Goal: Task Accomplishment & Management: Manage account settings

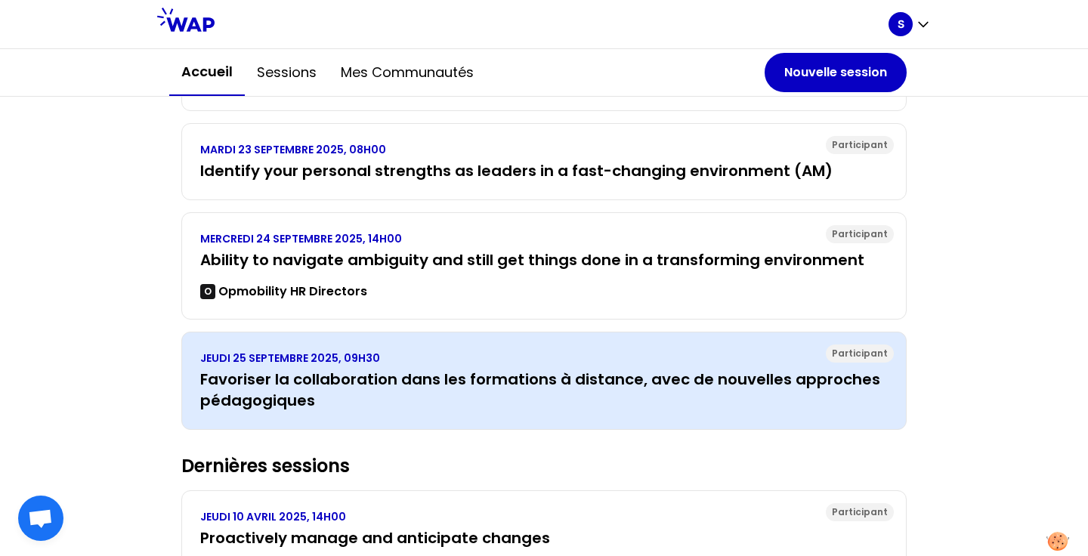
scroll to position [421, 0]
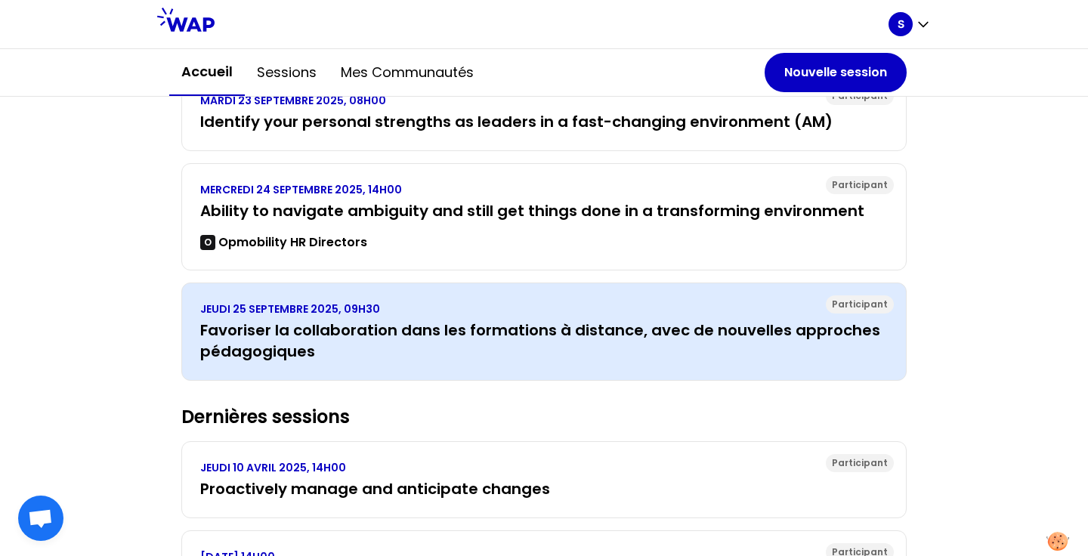
click at [594, 366] on div "Participant JEUDI 25 SEPTEMBRE 2025, 09H30 Favoriser la collaboration dans les …" at bounding box center [543, 331] width 725 height 98
click at [397, 351] on h3 "Favoriser la collaboration dans les formations à distance, avec de nouvelles ap…" at bounding box center [543, 340] width 687 height 42
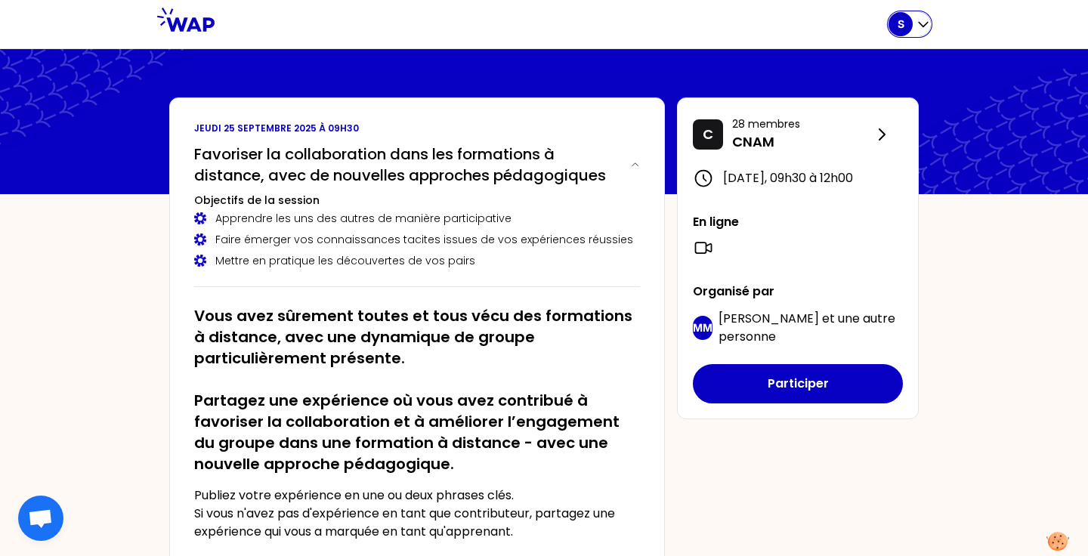
click at [918, 29] on icon "button" at bounding box center [922, 24] width 15 height 15
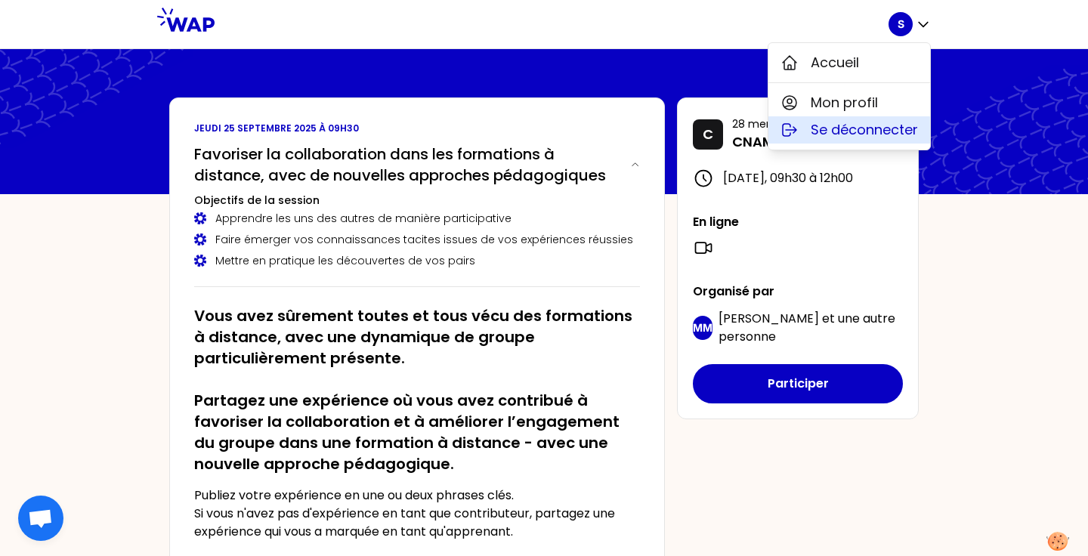
click at [846, 122] on span "Se déconnecter" at bounding box center [863, 129] width 107 height 21
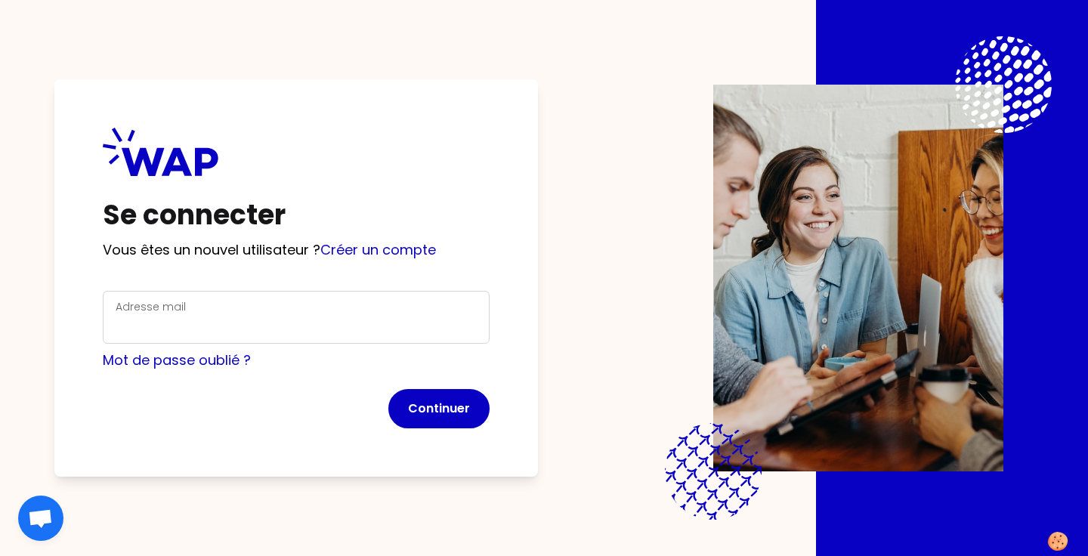
click at [372, 308] on div "Adresse mail" at bounding box center [296, 317] width 361 height 39
click at [341, 321] on input "Adresse mail" at bounding box center [296, 326] width 361 height 21
type input "svenia@learnspace.fr"
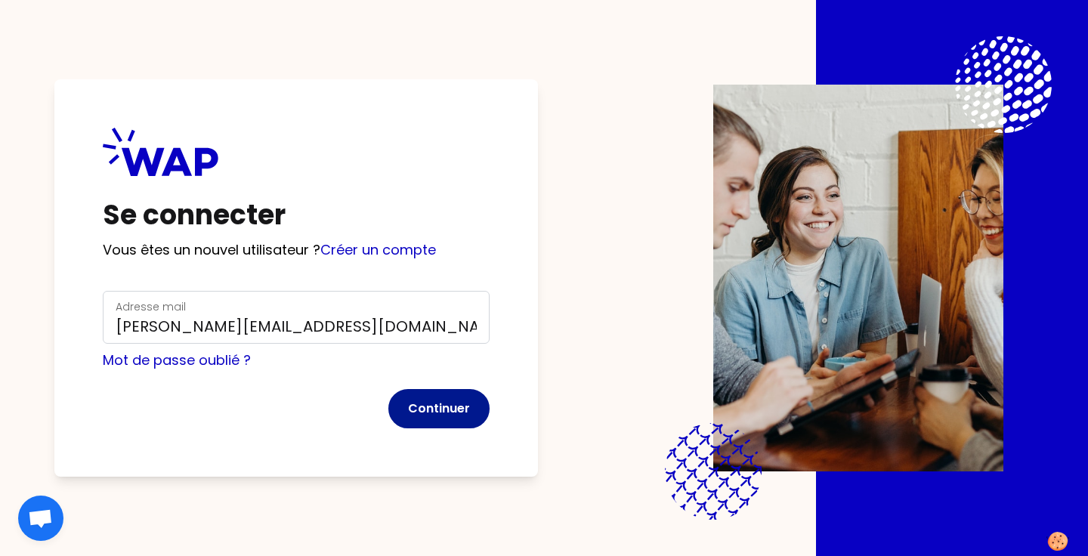
click at [434, 403] on button "Continuer" at bounding box center [438, 408] width 101 height 39
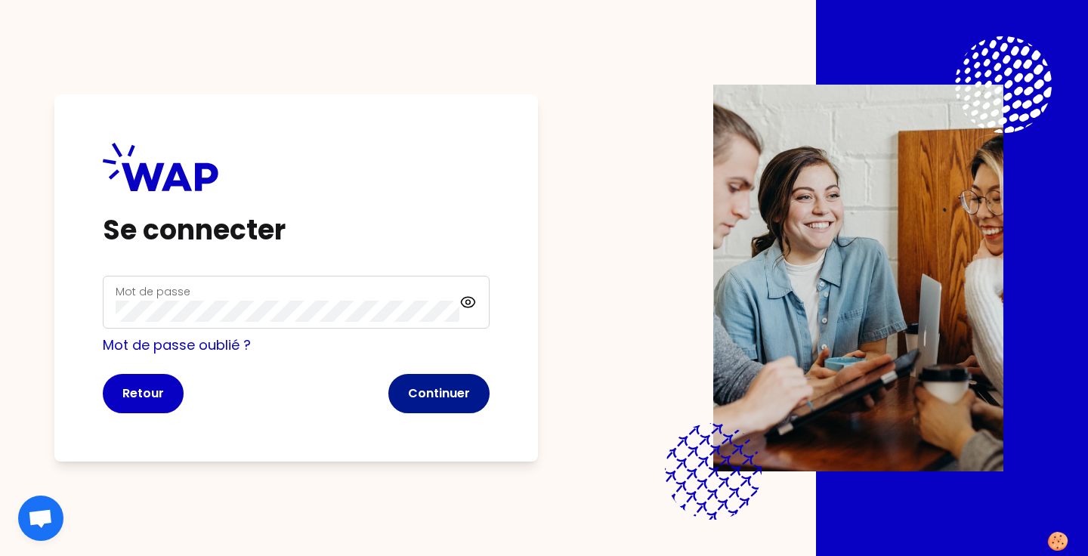
click at [429, 403] on button "Continuer" at bounding box center [438, 393] width 101 height 39
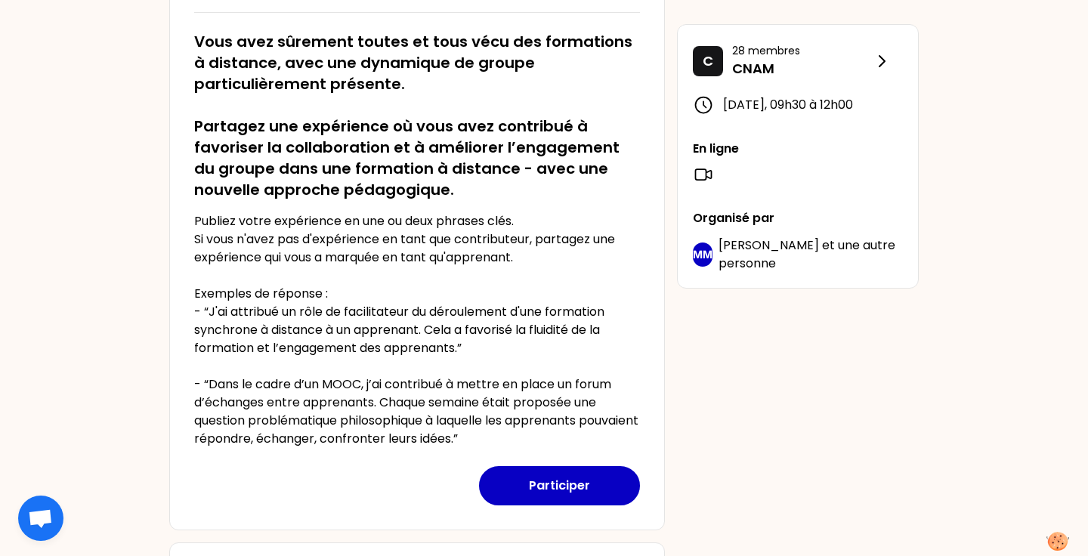
scroll to position [273, 0]
